Goal: Navigation & Orientation: Find specific page/section

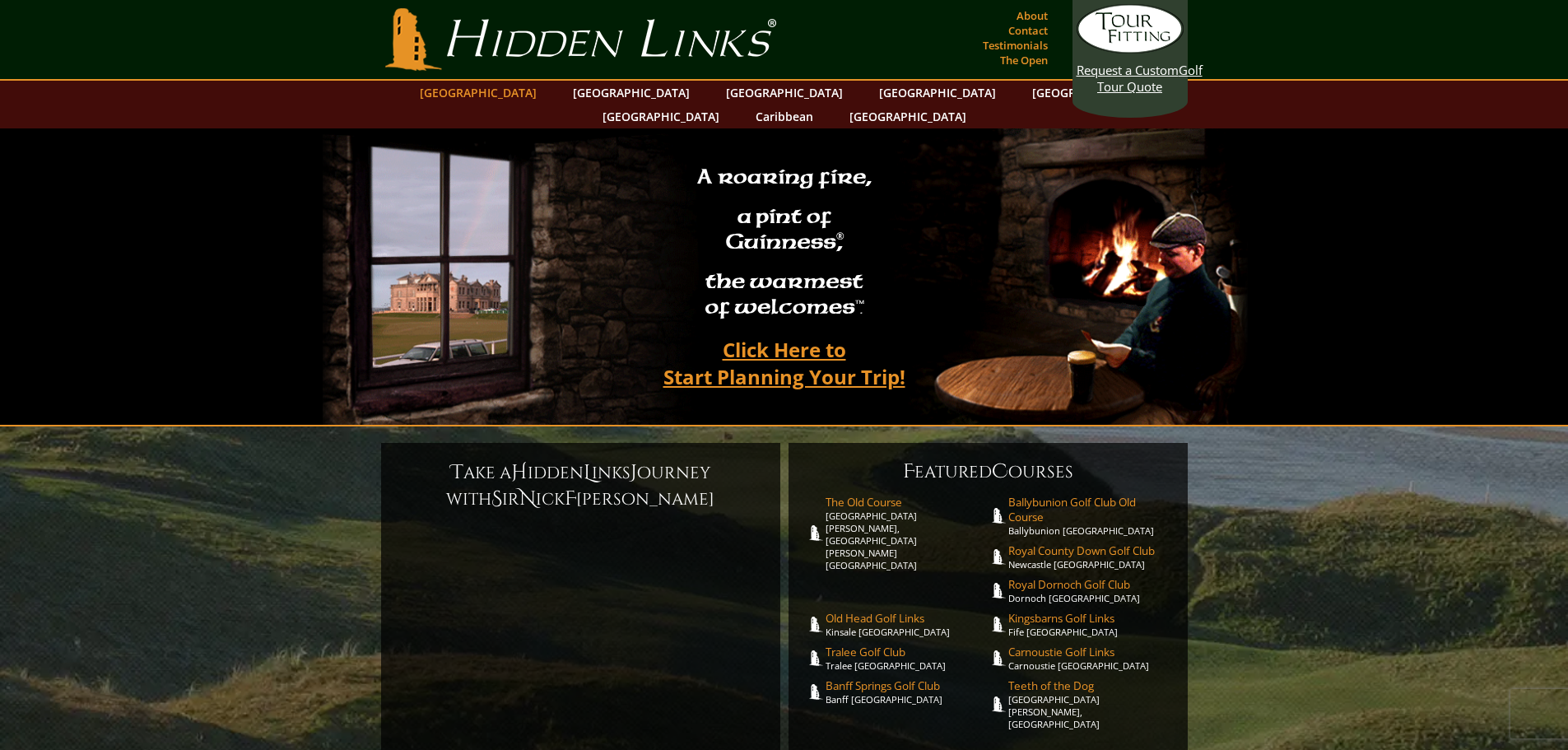
click at [520, 88] on link "[GEOGRAPHIC_DATA]" at bounding box center [478, 92] width 133 height 24
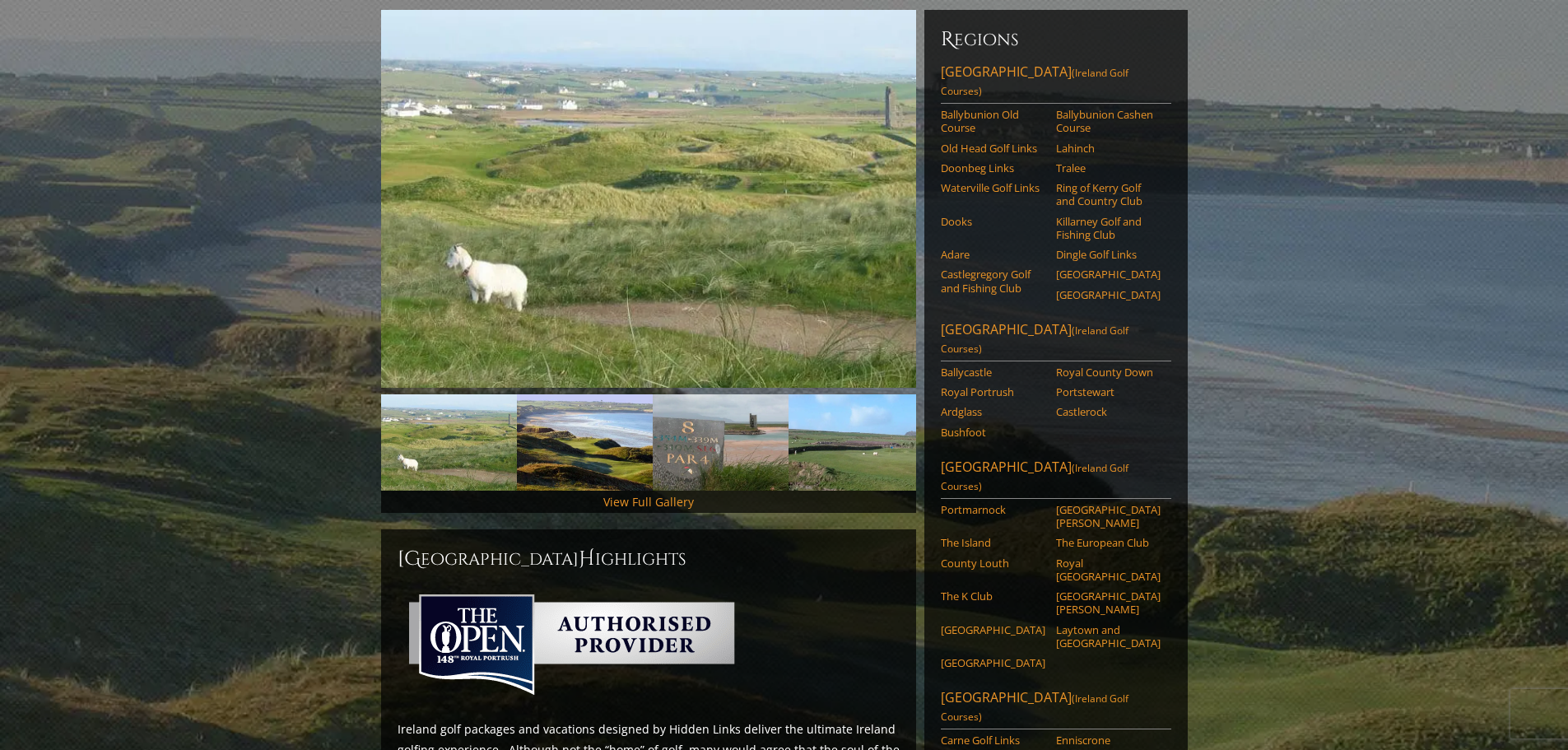
scroll to position [247, 0]
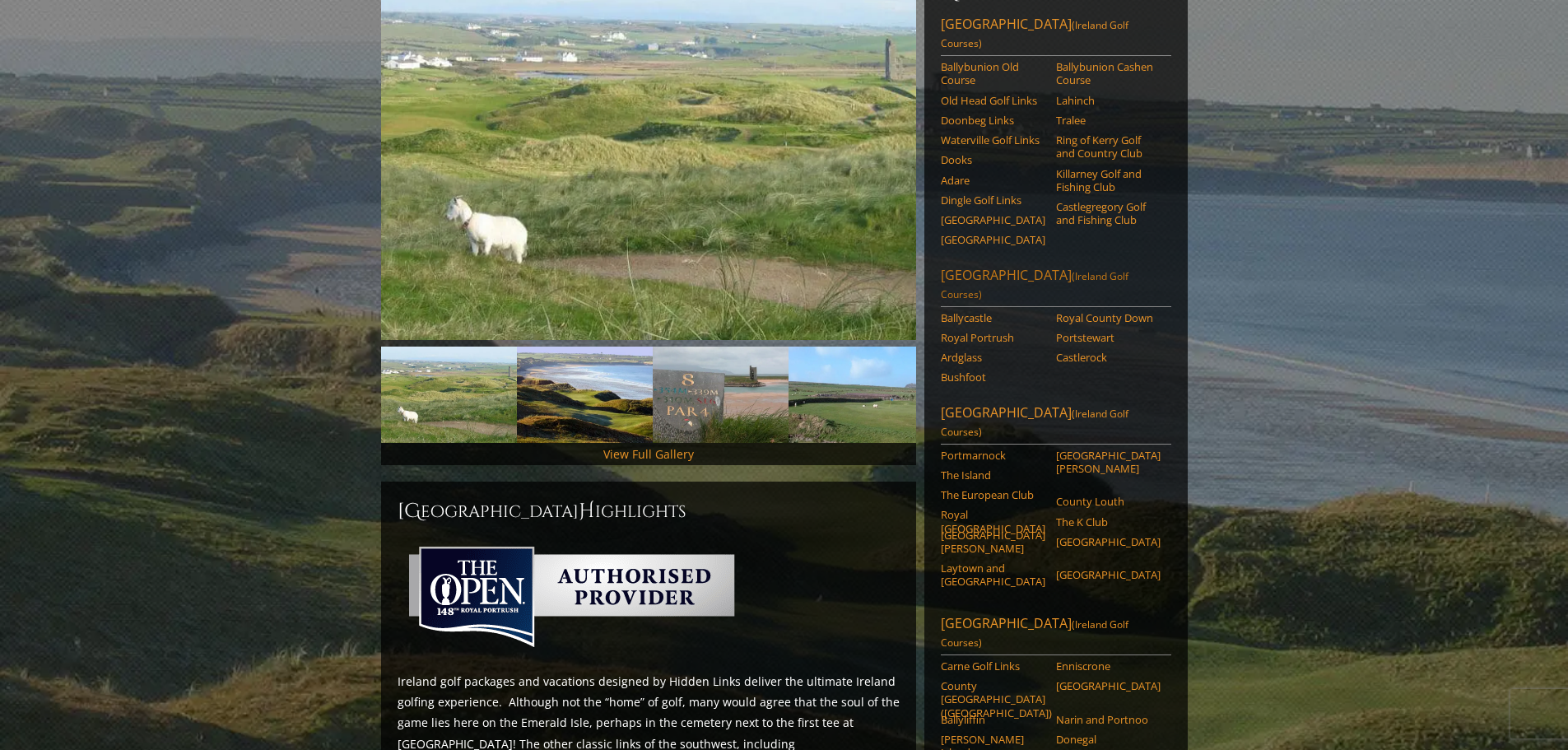
click at [1015, 265] on link "Northern Ireland (Ireland Golf Courses)" at bounding box center [1056, 286] width 230 height 41
